Goal: Information Seeking & Learning: Learn about a topic

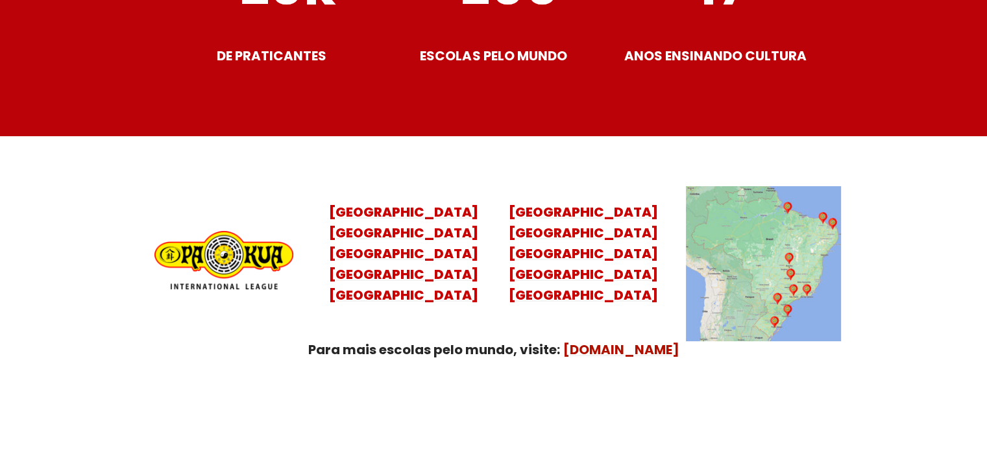
scroll to position [5274, 0]
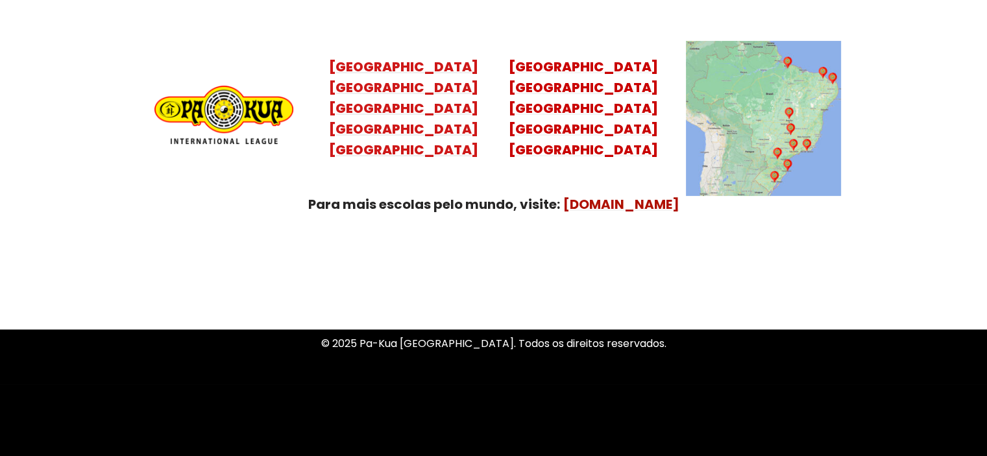
click at [421, 117] on mark "[GEOGRAPHIC_DATA] [GEOGRAPHIC_DATA] [GEOGRAPHIC_DATA] [GEOGRAPHIC_DATA]" at bounding box center [403, 119] width 149 height 81
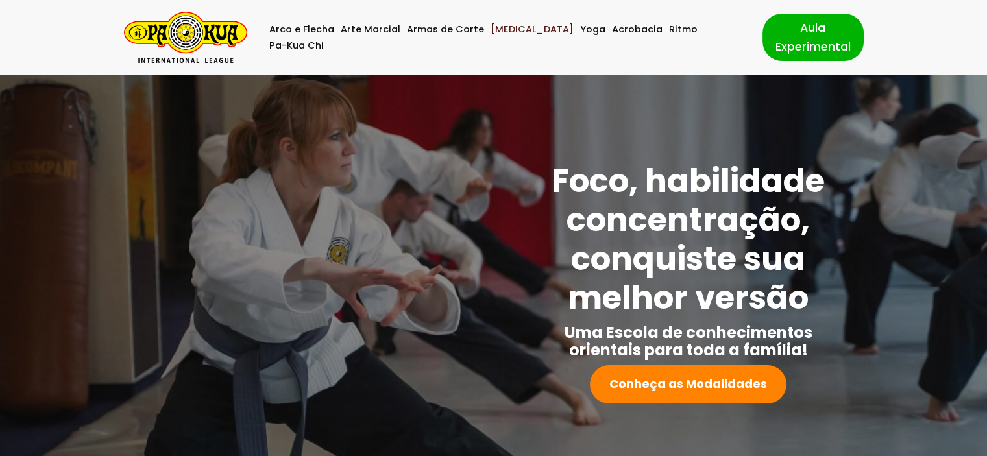
click at [507, 36] on link "[MEDICAL_DATA]" at bounding box center [532, 29] width 83 height 16
